Goal: Book appointment/travel/reservation

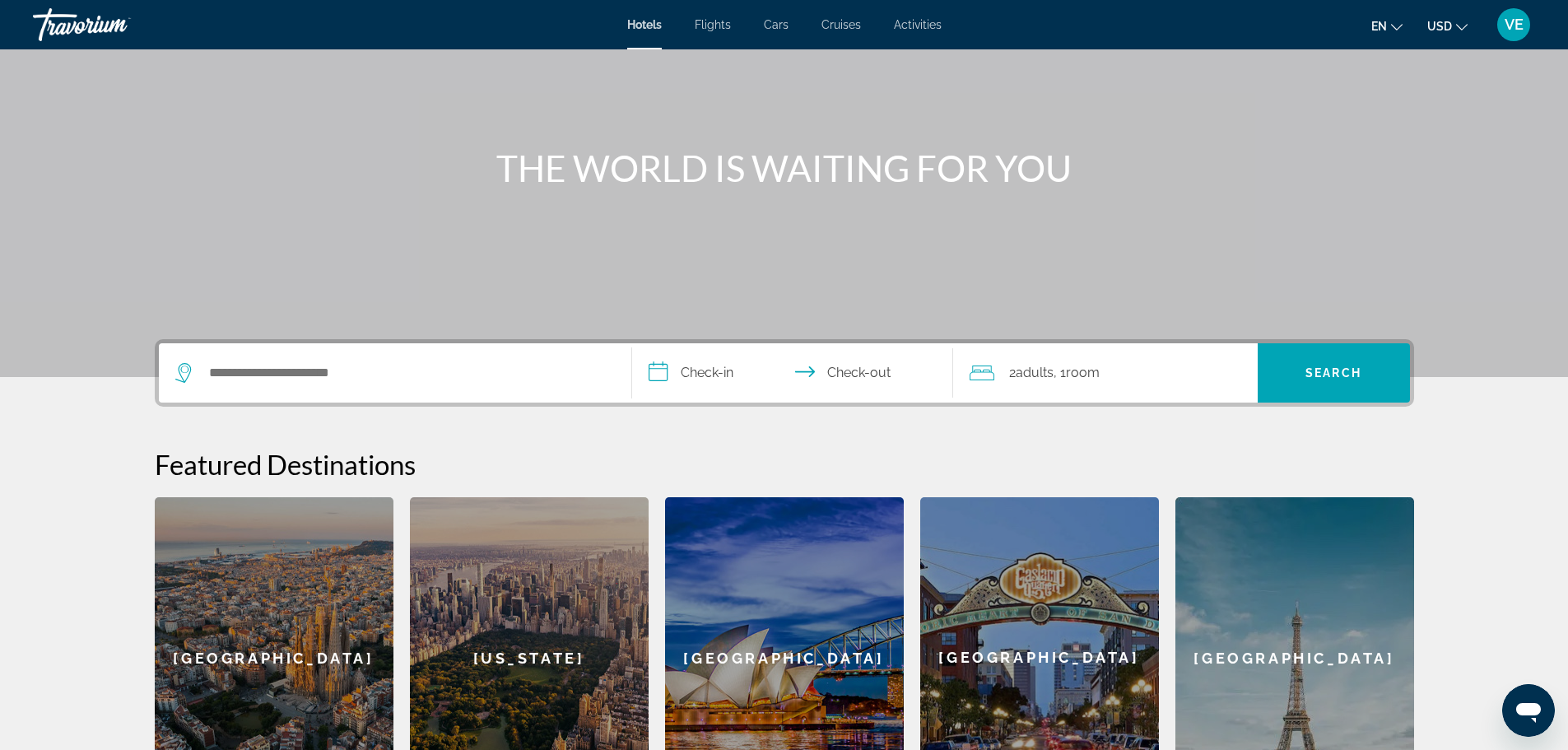
scroll to position [99, 0]
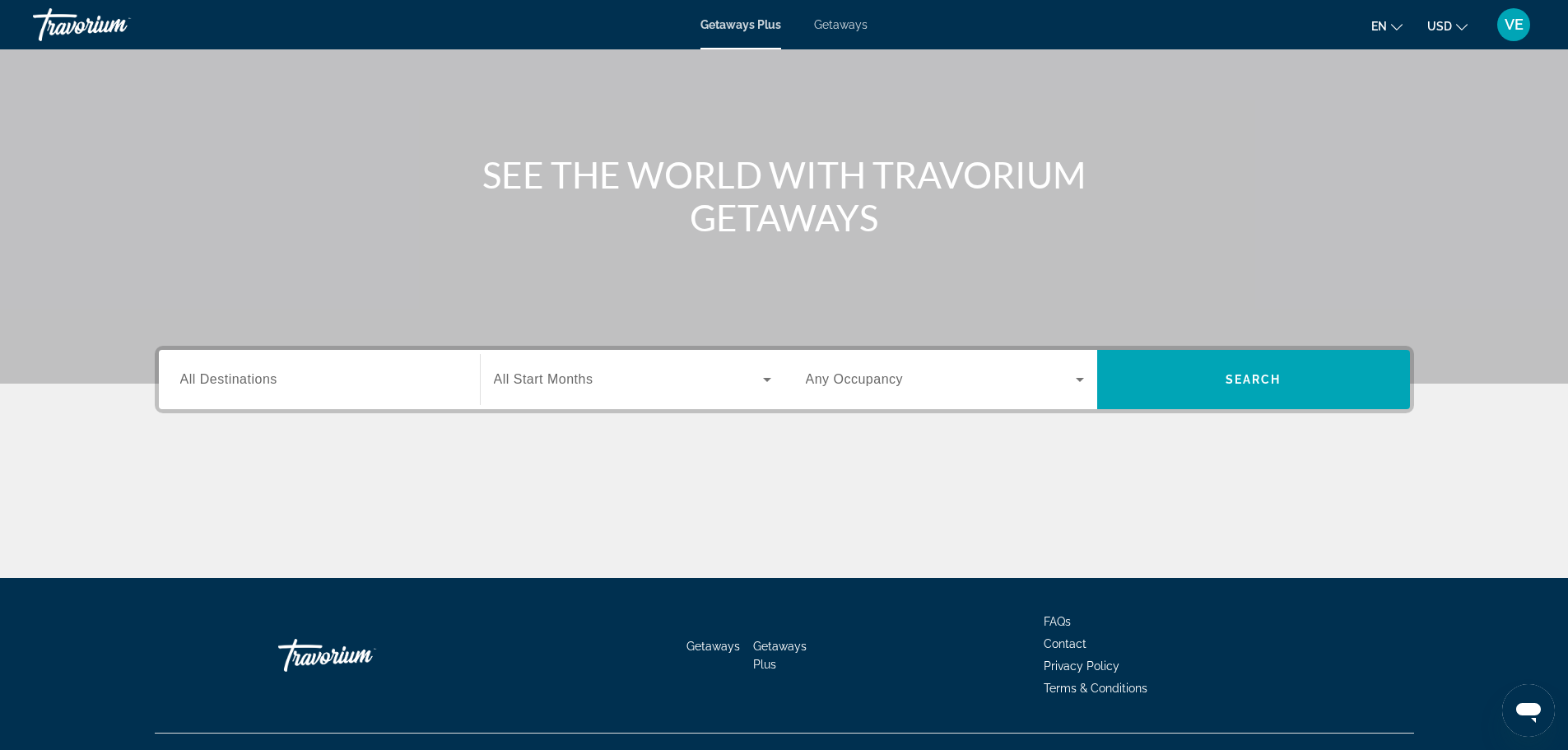
scroll to position [140, 0]
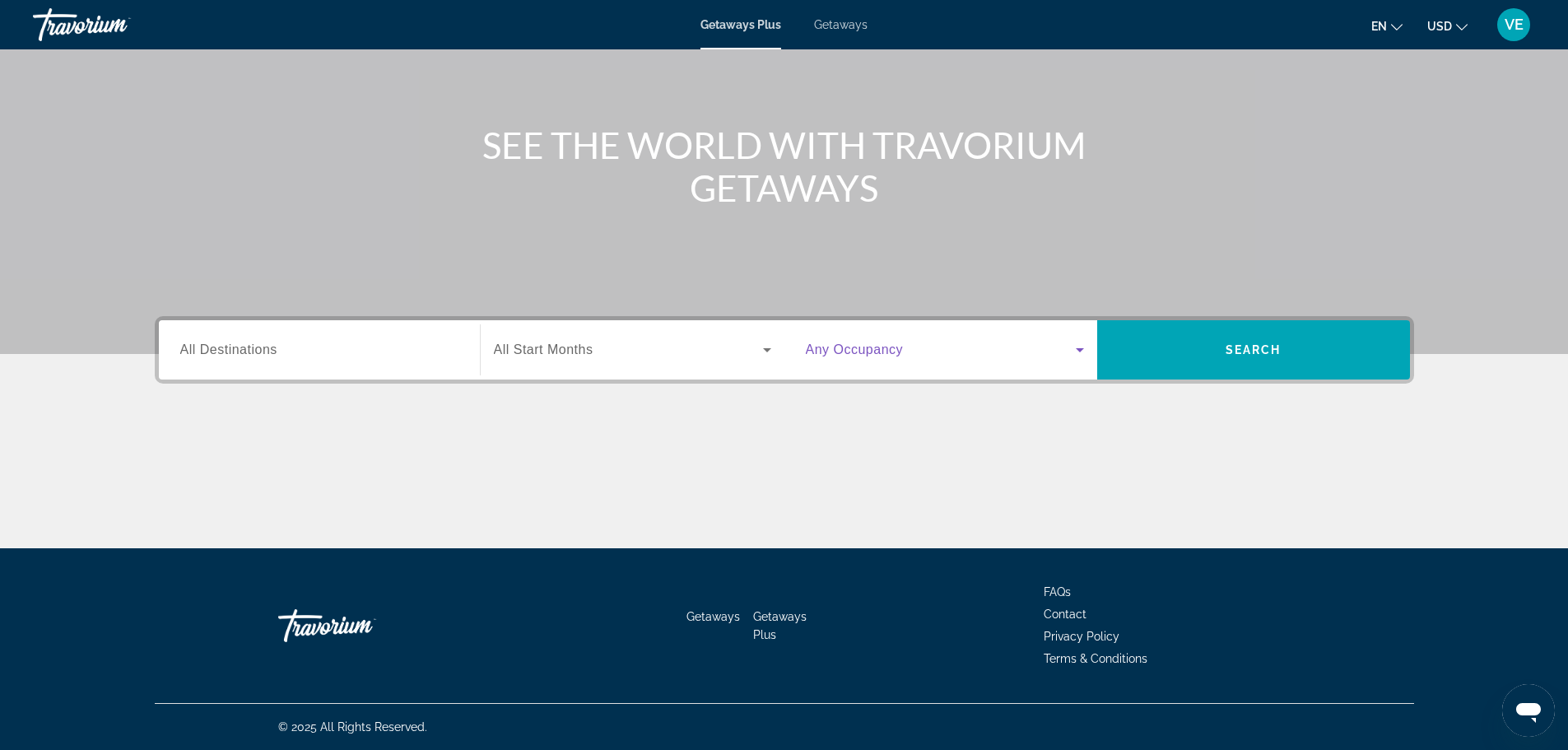
click at [1070, 347] on div "Search widget" at bounding box center [945, 349] width 278 height 20
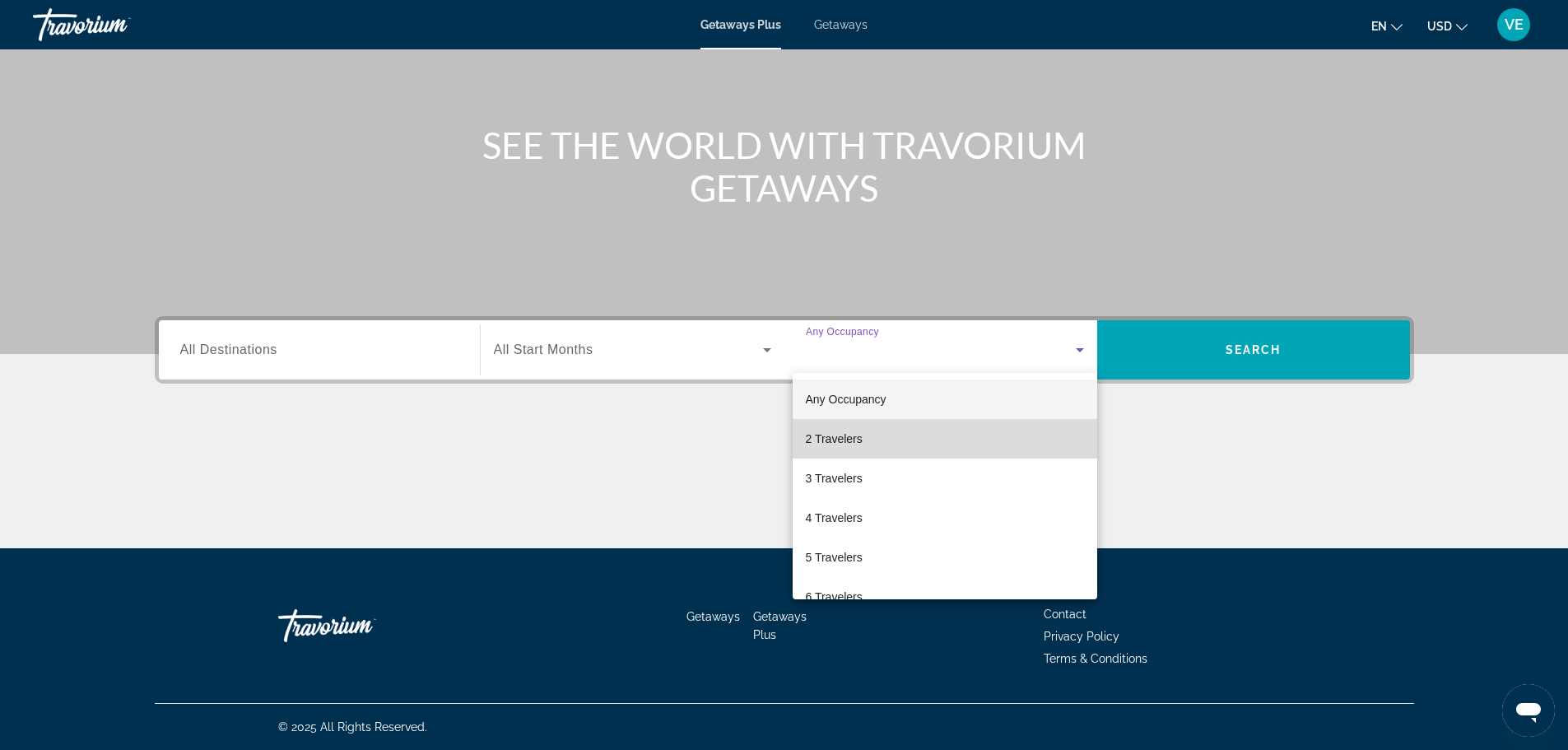
click at [949, 429] on mat-option "2 Travelers" at bounding box center [945, 439] width 304 height 40
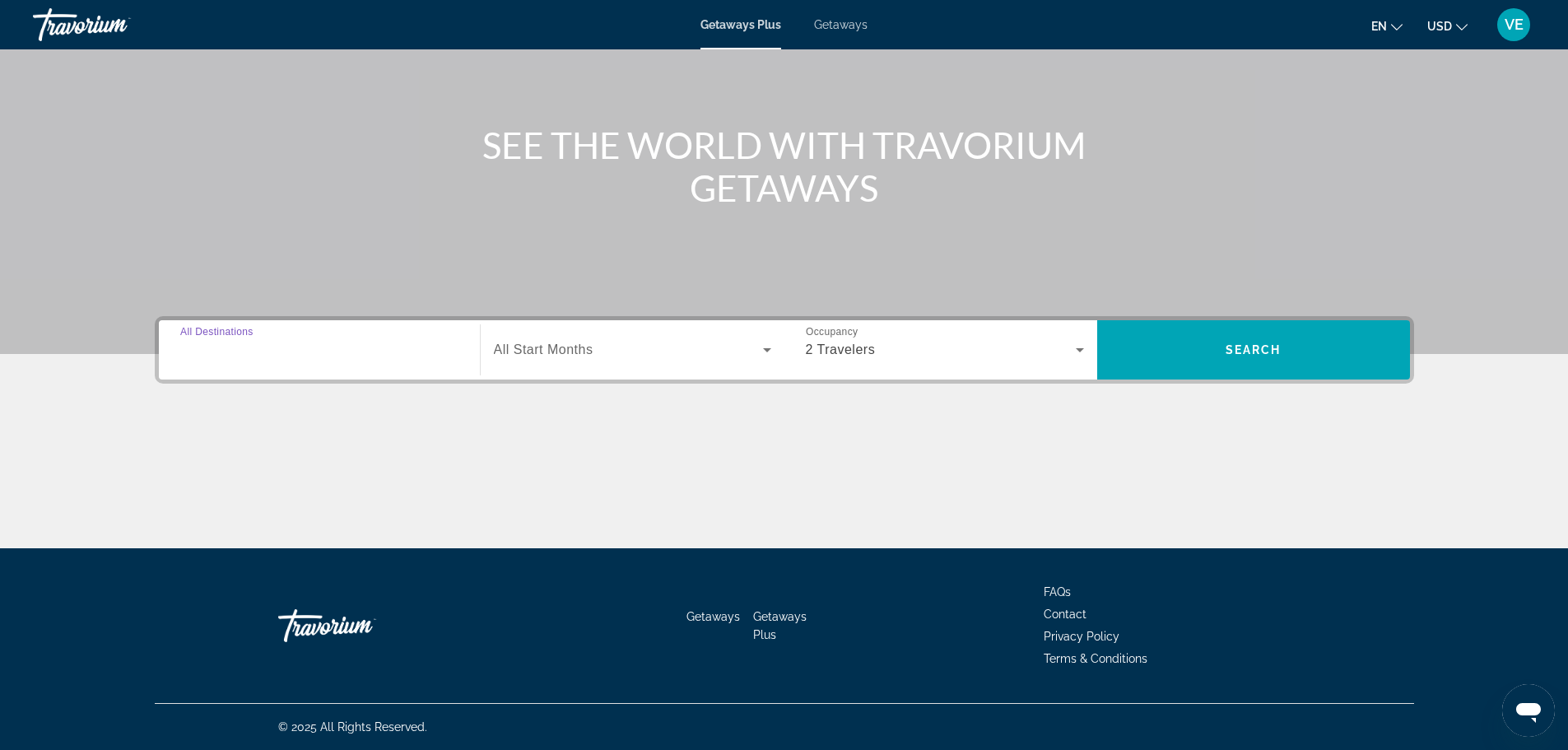
click at [393, 343] on input "Destination All Destinations" at bounding box center [319, 350] width 278 height 20
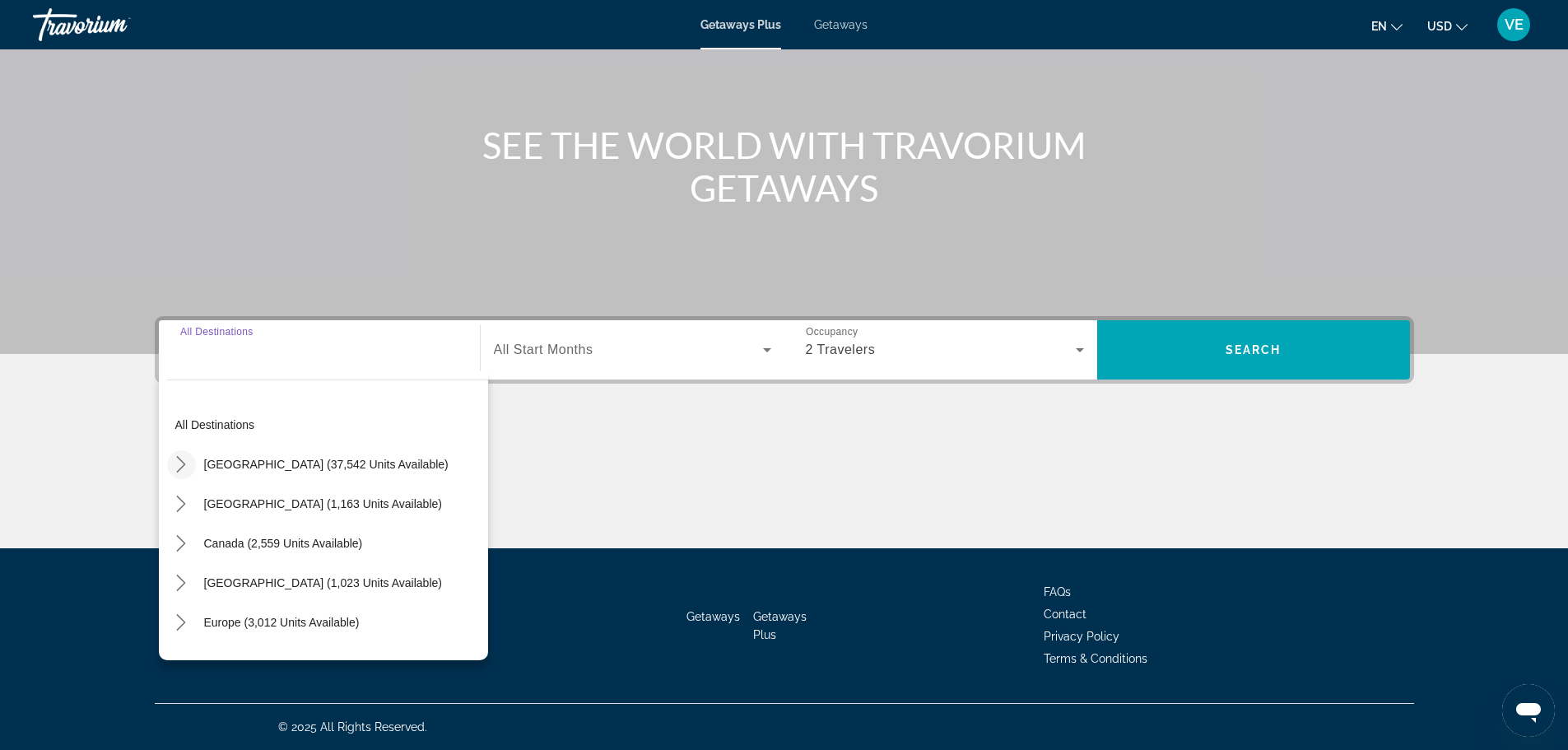
click at [185, 466] on icon "Toggle United States (37,542 units available) submenu" at bounding box center [181, 464] width 16 height 16
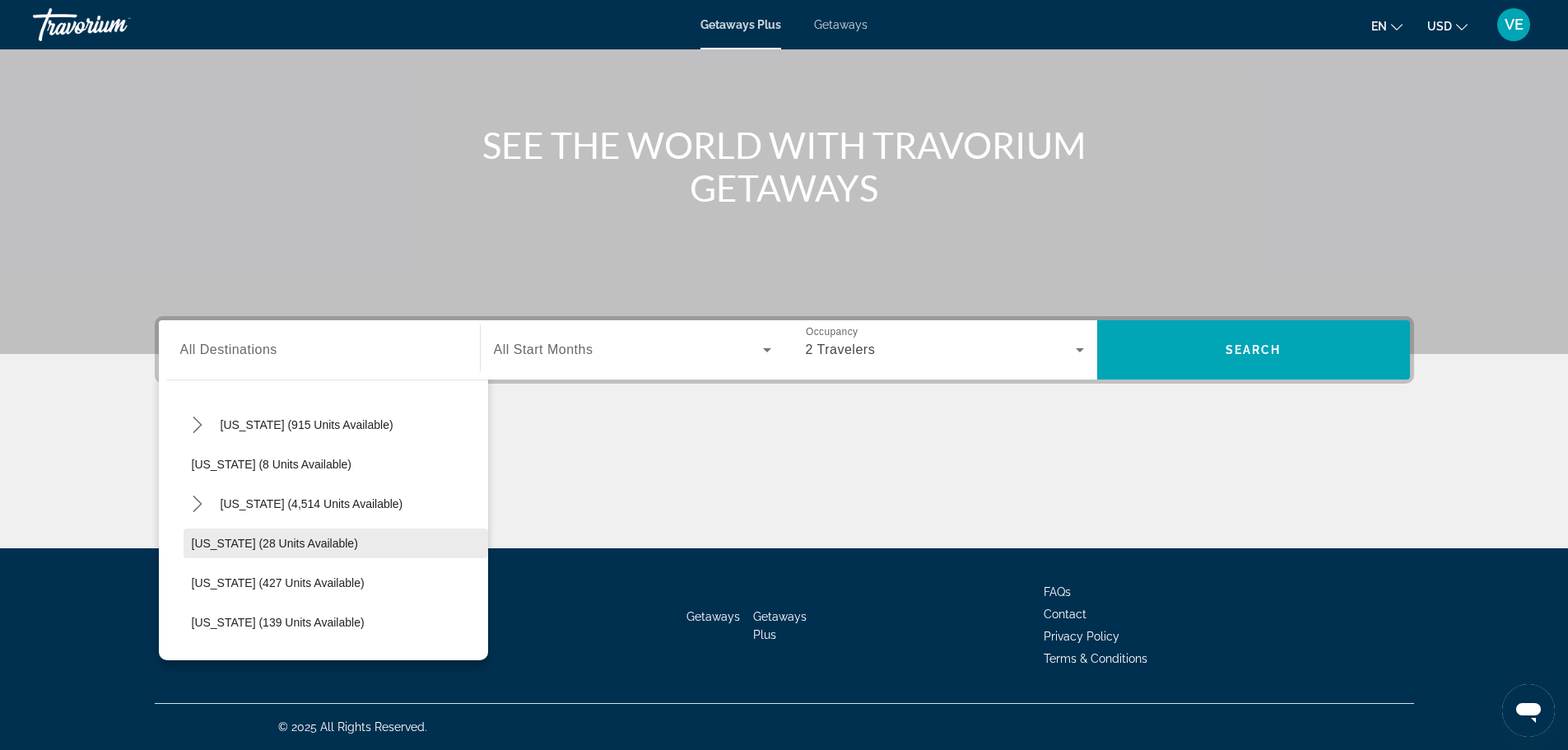
scroll to position [295, 0]
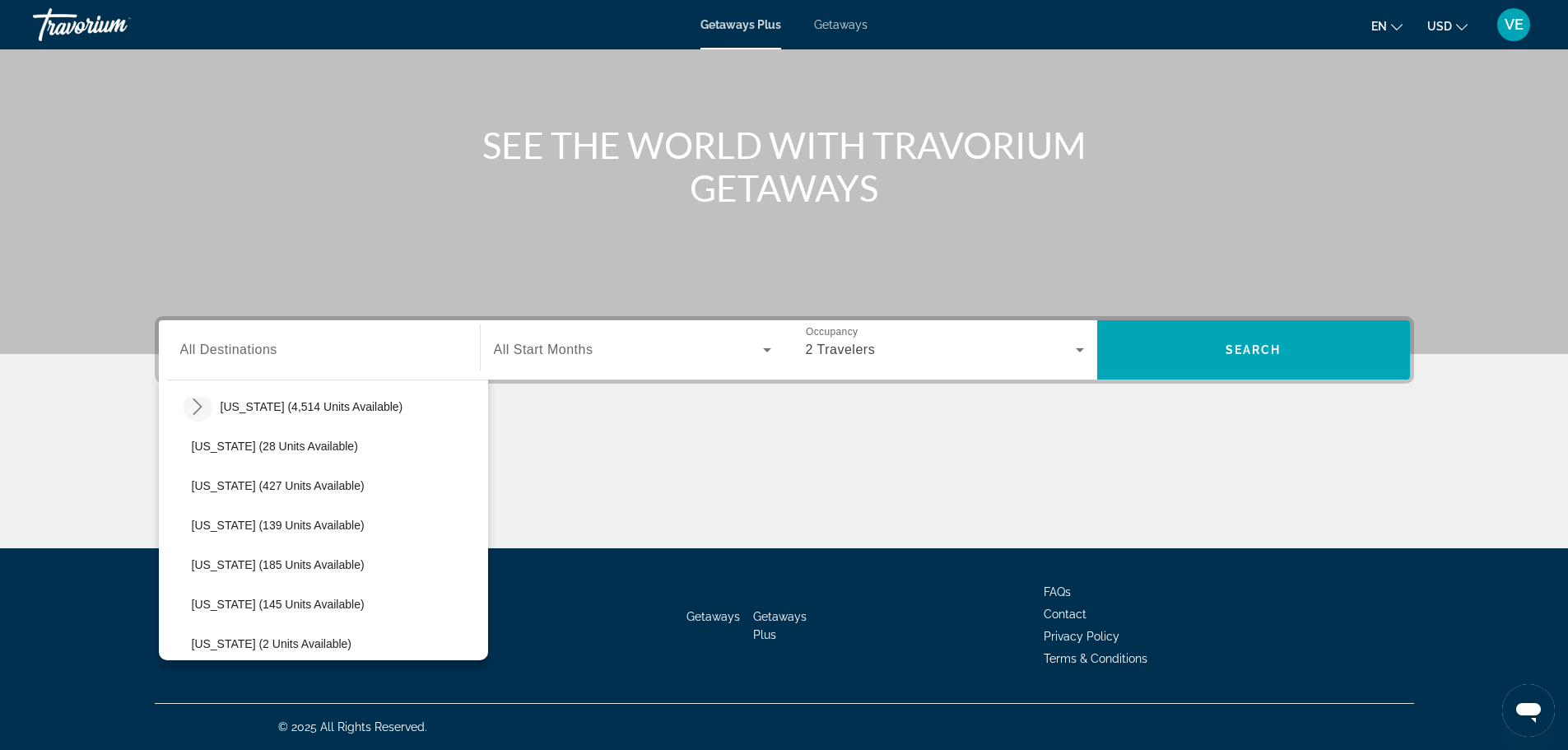
click at [191, 408] on icon "Toggle Florida (4,514 units available) submenu" at bounding box center [197, 406] width 16 height 16
click at [321, 447] on span "[GEOGRAPHIC_DATA] (6,640 units available)" at bounding box center [328, 446] width 238 height 13
type input "**********"
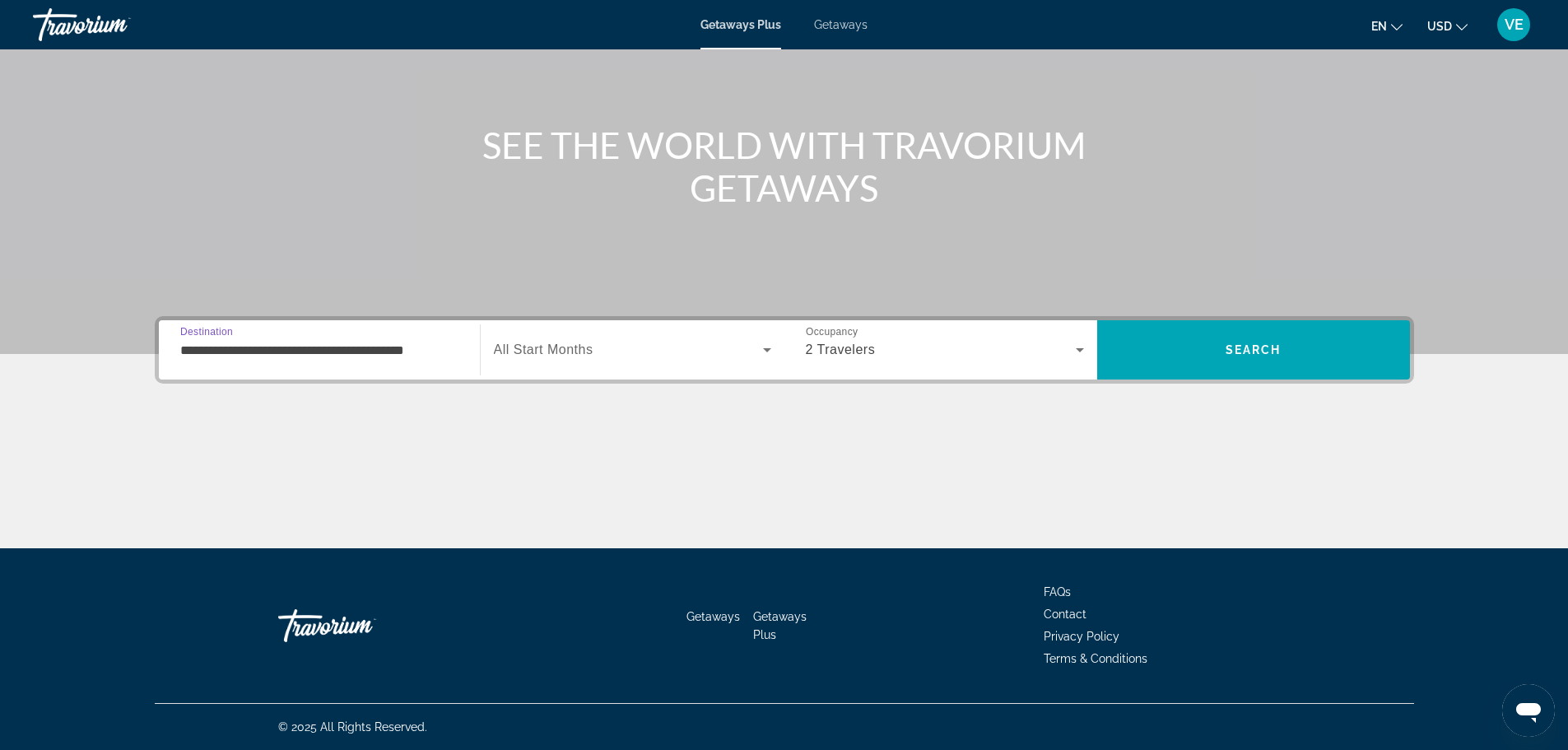
click at [765, 351] on icon "Search widget" at bounding box center [767, 350] width 9 height 4
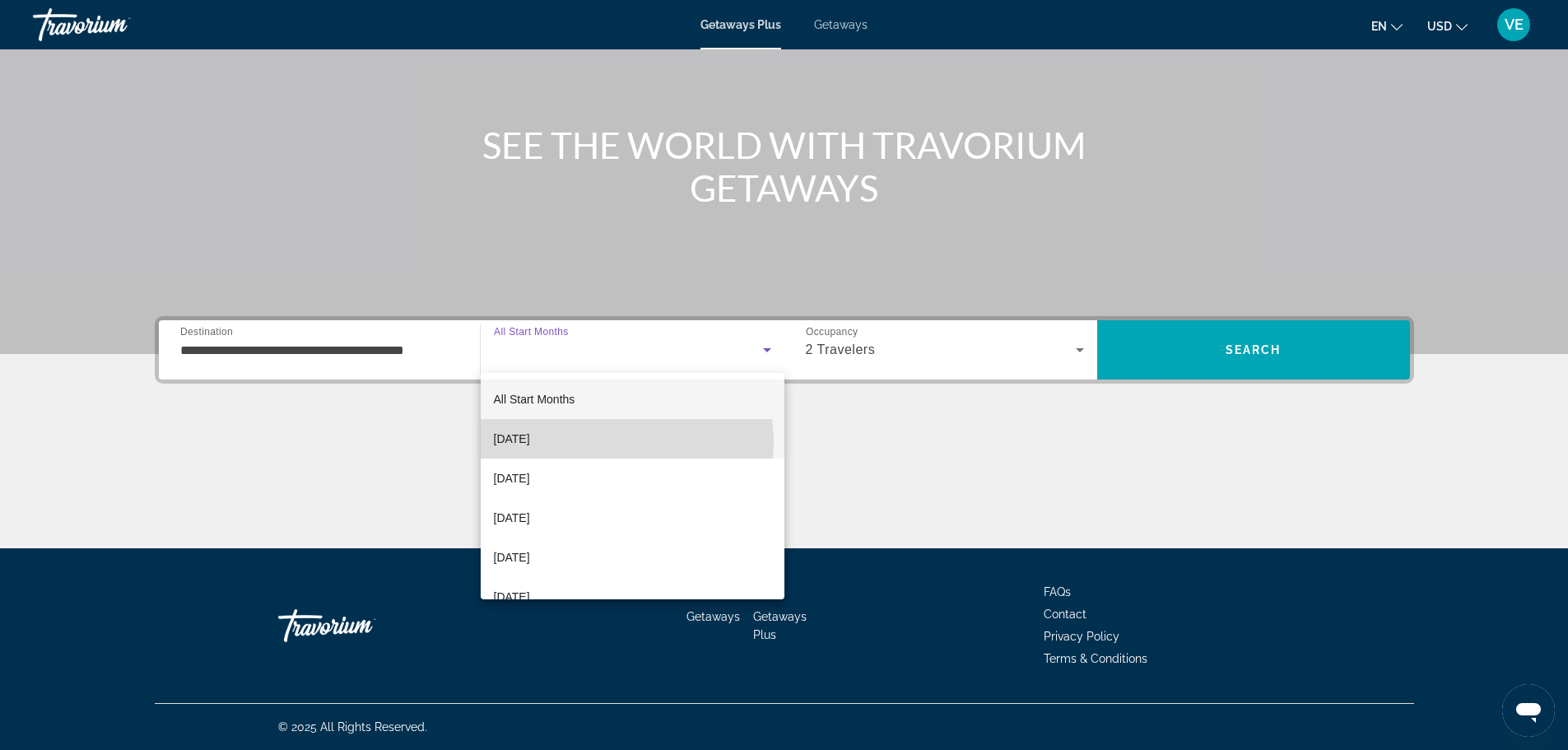
click at [610, 443] on mat-option "[DATE]" at bounding box center [633, 439] width 303 height 40
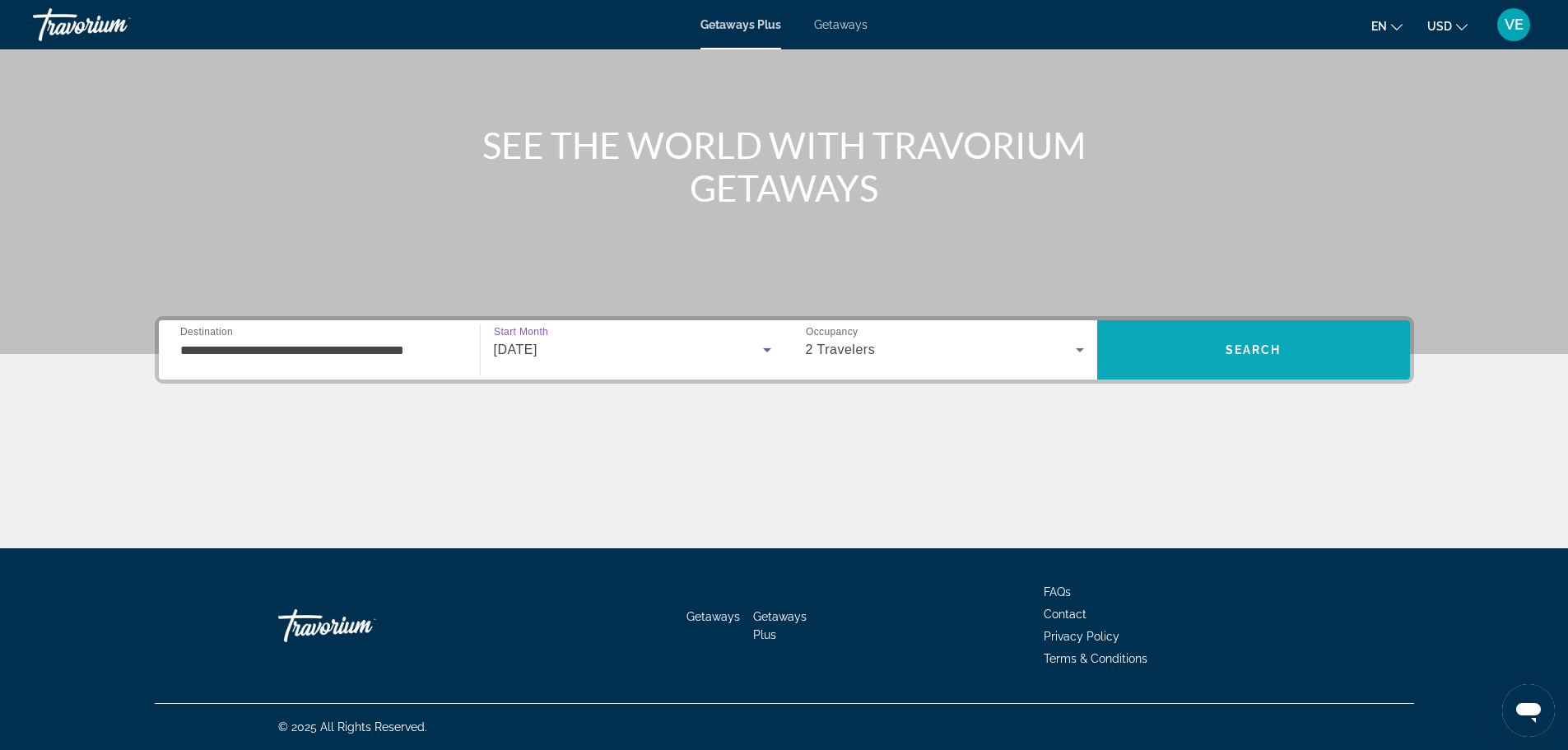
click at [1267, 354] on span "Search" at bounding box center [1253, 349] width 56 height 13
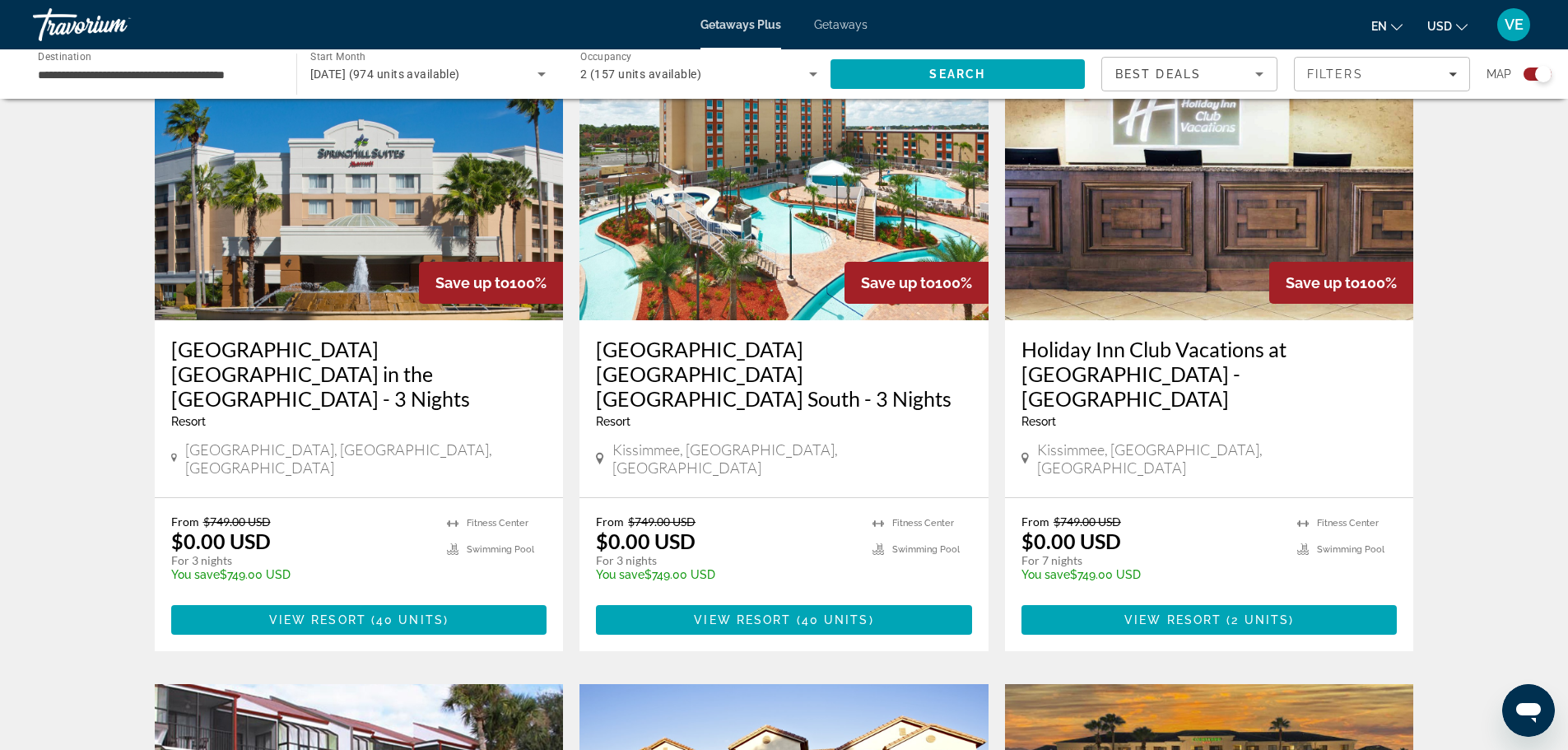
scroll to position [659, 0]
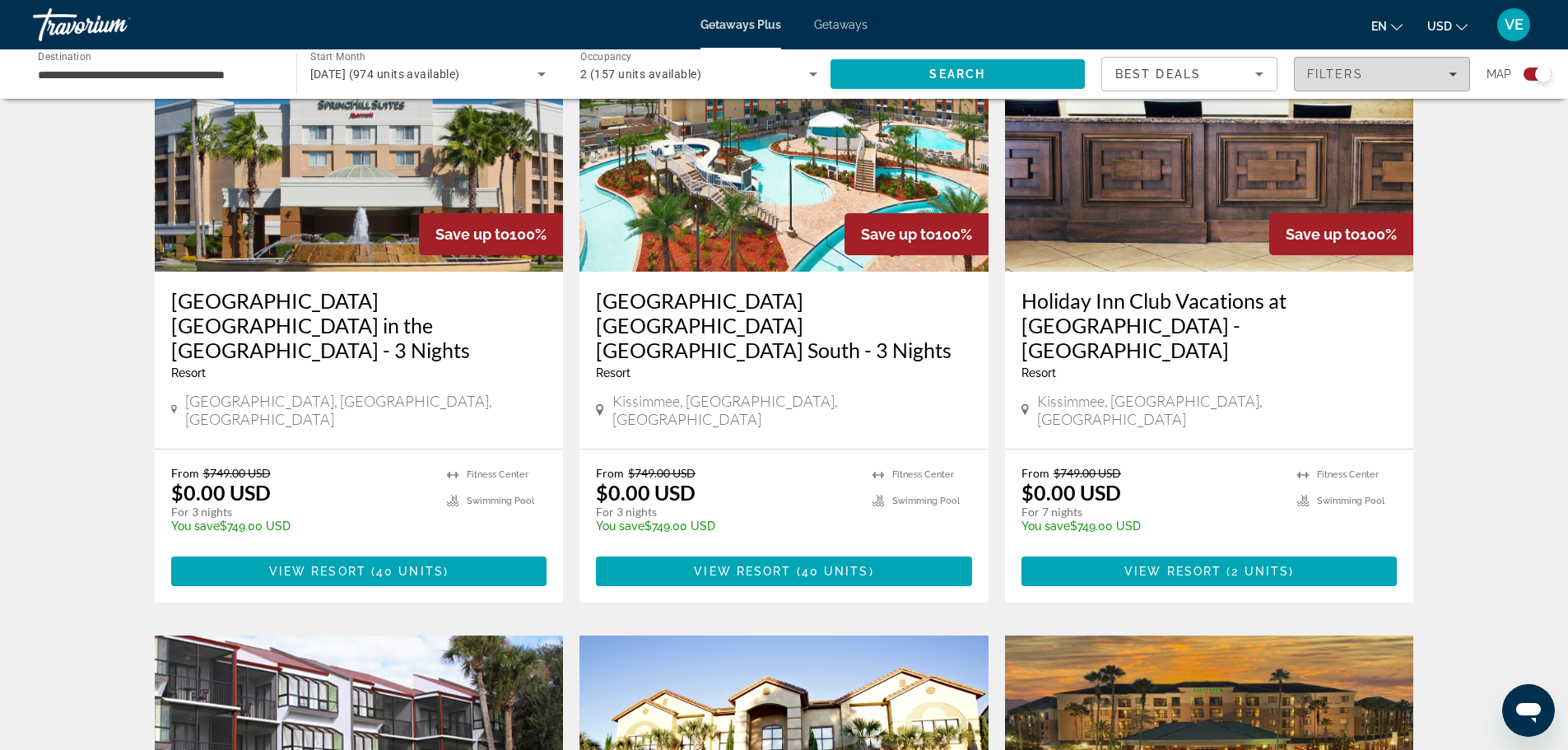
click at [1454, 72] on icon "Filters" at bounding box center [1453, 74] width 9 height 9
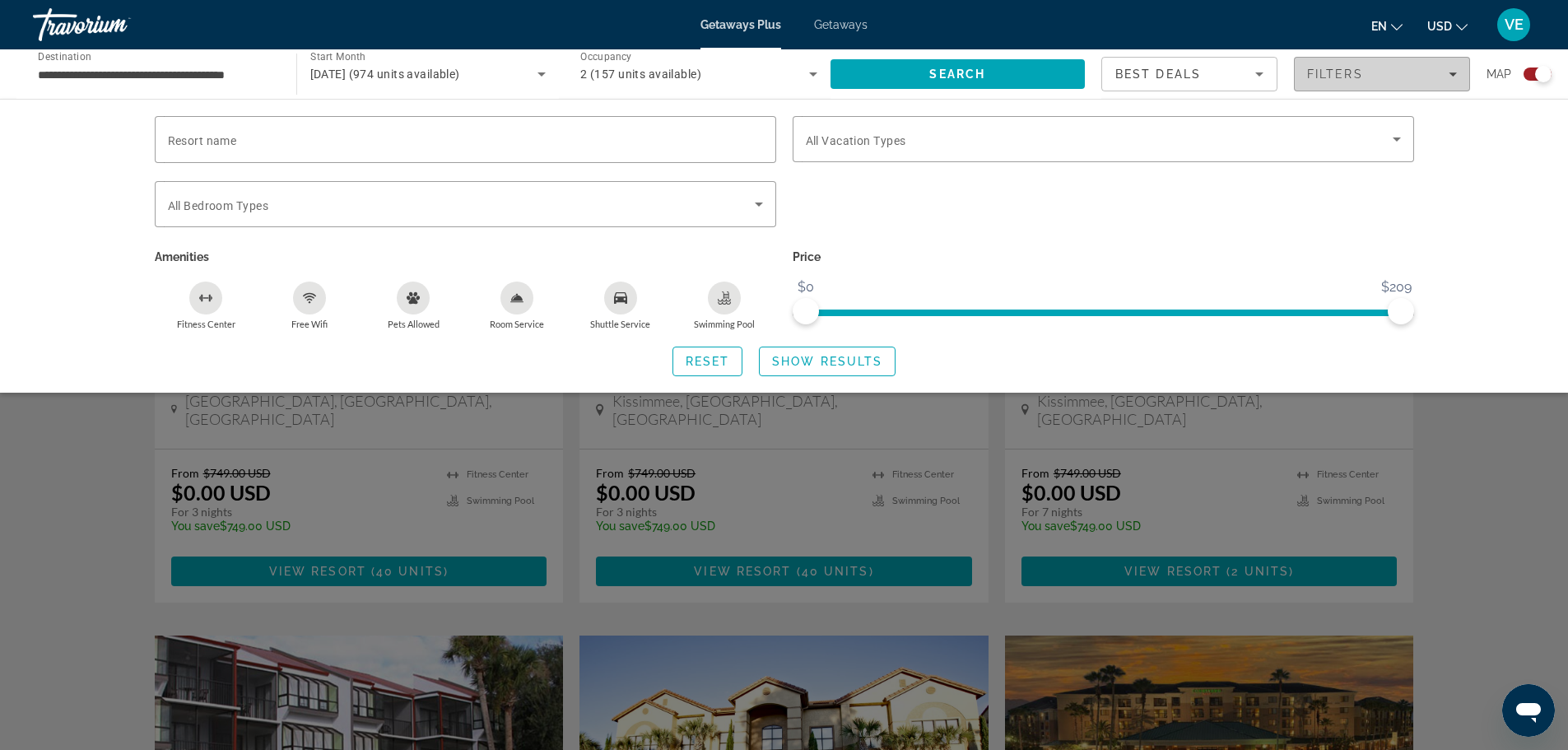
click at [1454, 72] on icon "Filters" at bounding box center [1453, 74] width 9 height 9
